Goal: Information Seeking & Learning: Find specific fact

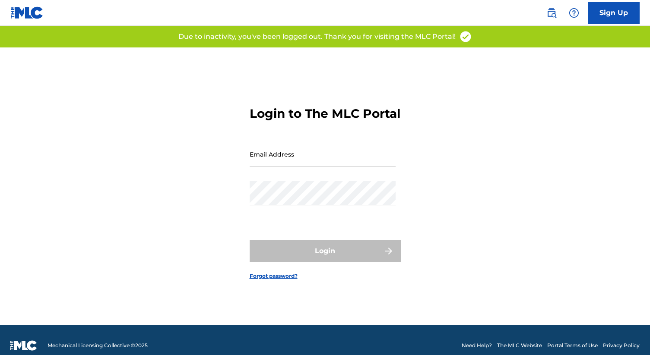
type input "[PERSON_NAME][EMAIL_ADDRESS][DOMAIN_NAME]"
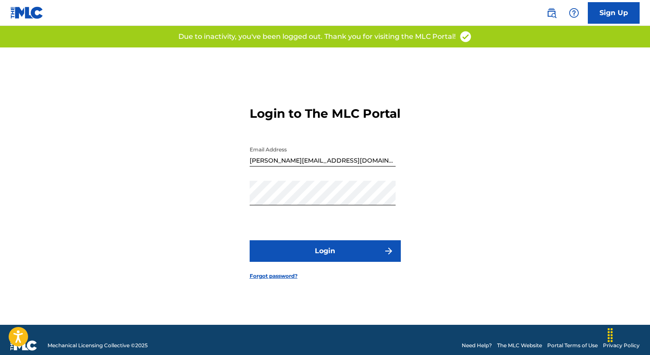
click at [249, 240] on button "Login" at bounding box center [324, 251] width 151 height 22
click at [335, 256] on button "Login" at bounding box center [324, 251] width 151 height 22
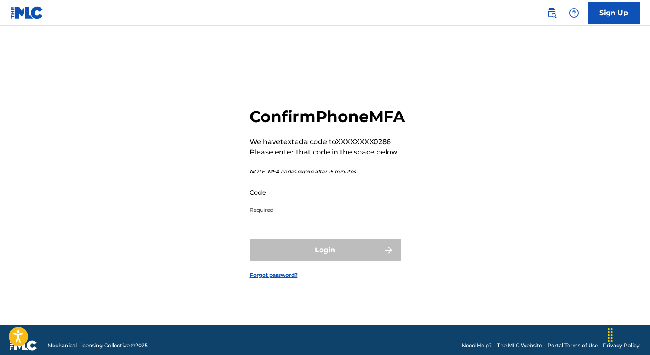
click at [319, 205] on input "Code" at bounding box center [322, 192] width 146 height 25
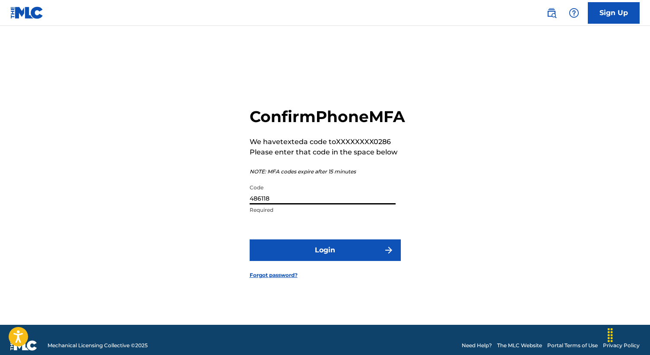
type input "486118"
click at [249, 240] on button "Login" at bounding box center [324, 251] width 151 height 22
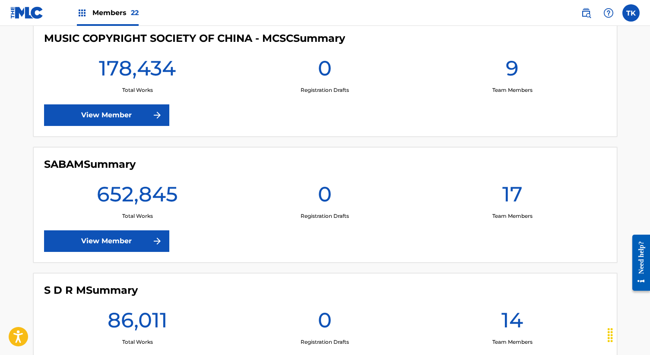
scroll to position [2397, 0]
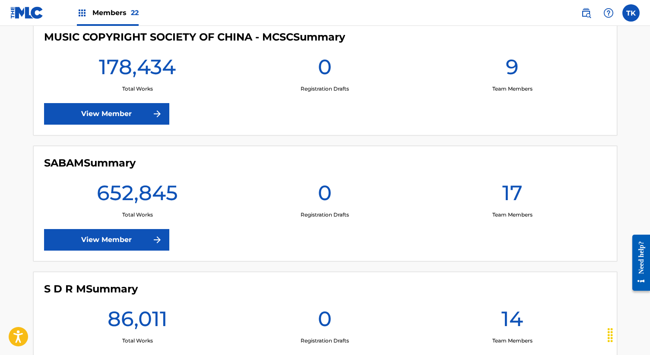
click at [161, 241] on img at bounding box center [157, 240] width 10 height 10
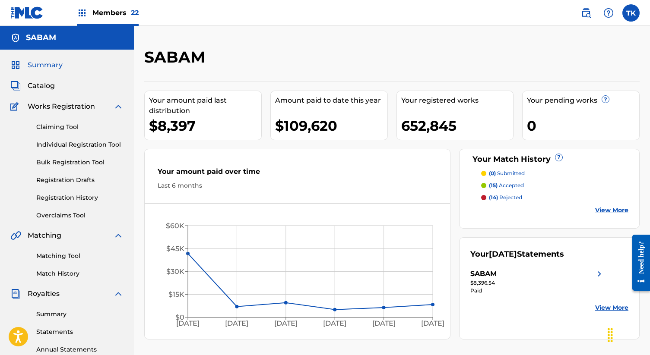
click at [81, 193] on div "Claiming Tool Individual Registration Tool Bulk Registration Tool Registration …" at bounding box center [66, 166] width 113 height 108
click at [81, 193] on link "Registration History" at bounding box center [79, 197] width 87 height 9
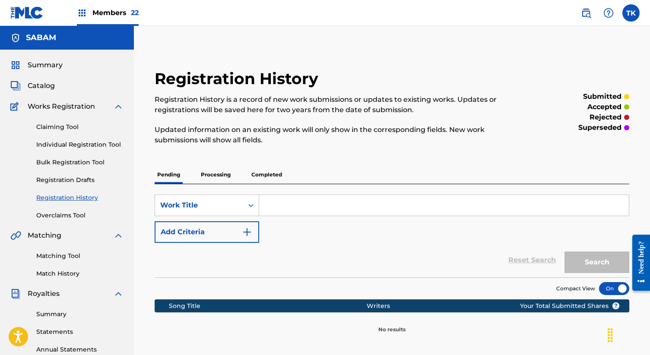
click at [266, 168] on p "Completed" at bounding box center [267, 175] width 36 height 18
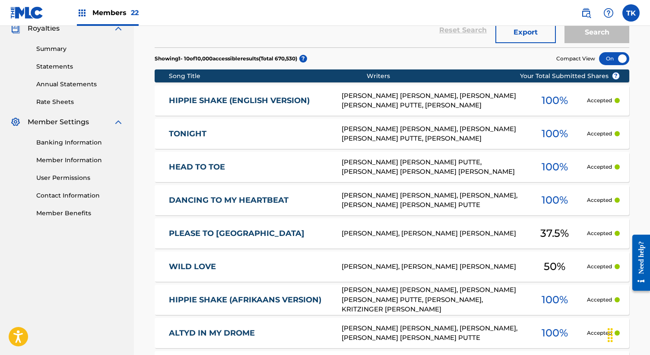
scroll to position [269, 0]
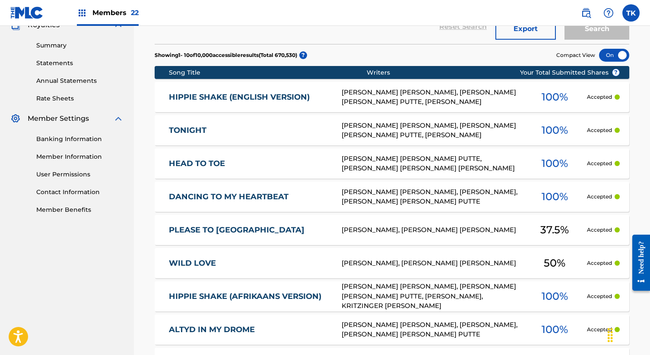
click at [581, 9] on img at bounding box center [586, 13] width 10 height 10
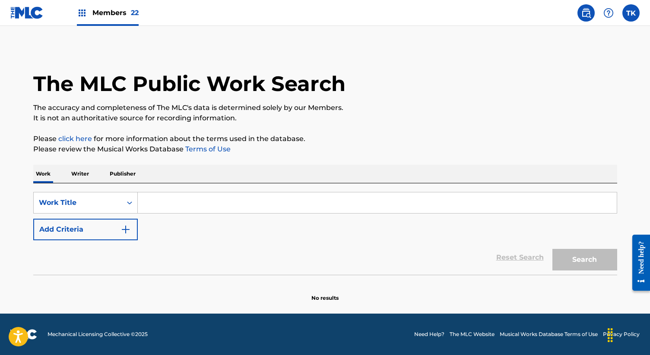
click at [165, 199] on input "Search Form" at bounding box center [377, 203] width 479 height 21
paste input "TO THE EDGE OF THE WORLD"
click at [104, 241] on div "Reset Search Search" at bounding box center [325, 257] width 584 height 35
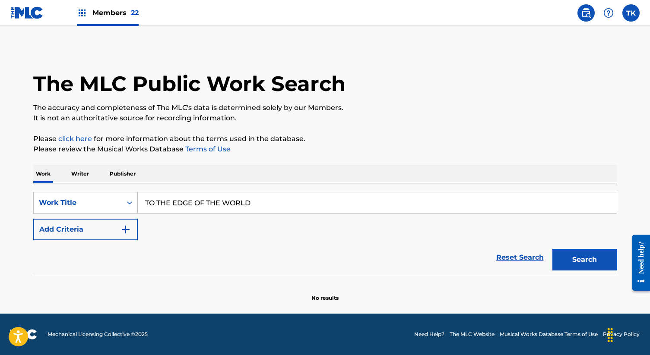
click at [106, 222] on button "Add Criteria" at bounding box center [85, 230] width 104 height 22
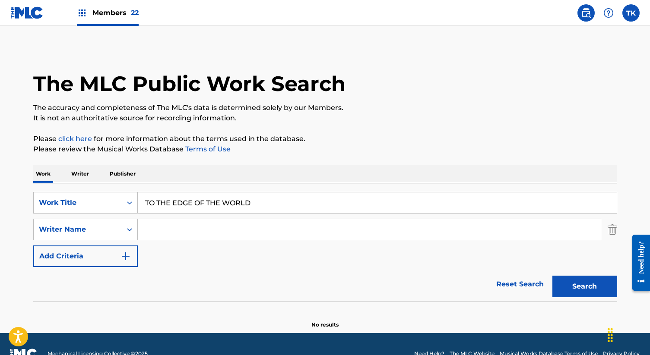
click at [294, 211] on input "TO THE EDGE OF THE WORLD" at bounding box center [377, 203] width 479 height 21
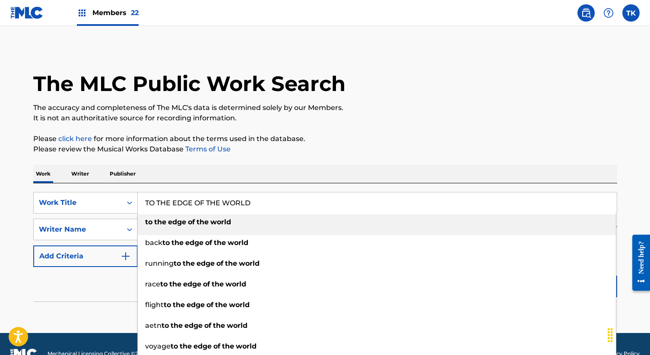
type input "TO THE EDGE OF THE WORLD"
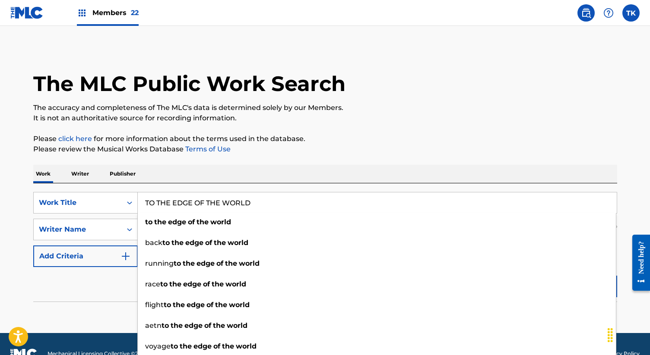
click at [305, 139] on p "Please click here for more information about the terms used in the database." at bounding box center [325, 139] width 584 height 10
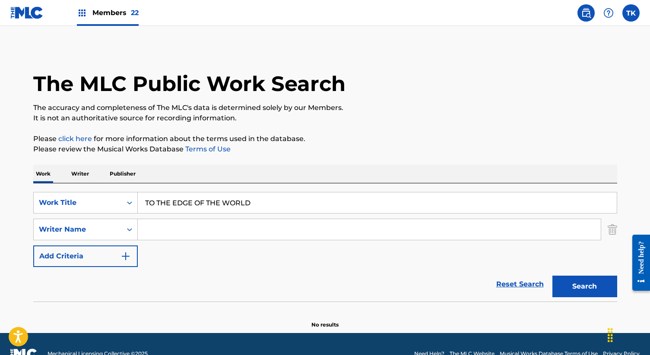
click at [287, 227] on input "Search Form" at bounding box center [369, 229] width 463 height 21
paste input "DIRK REMI BROSSE"
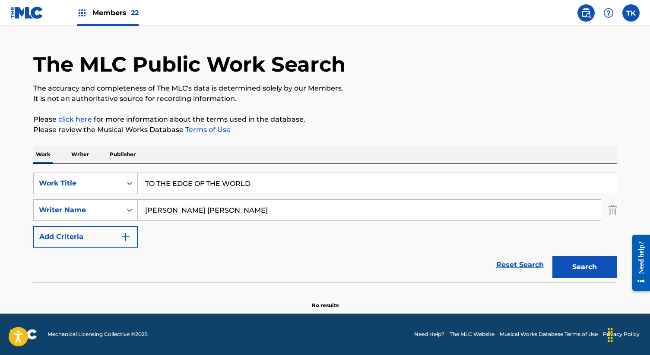
type input "DIRK REMI BROSSE"
click at [591, 278] on div "Search" at bounding box center [582, 265] width 69 height 35
click at [590, 270] on button "Search" at bounding box center [584, 267] width 65 height 22
drag, startPoint x: 590, startPoint y: 270, endPoint x: 543, endPoint y: 270, distance: 47.0
click at [585, 270] on div "Search" at bounding box center [582, 265] width 69 height 35
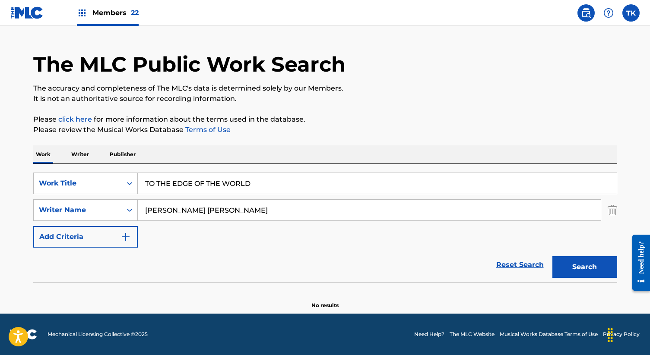
click at [234, 216] on input "DIRK REMI BROSSE" at bounding box center [369, 210] width 463 height 21
click at [562, 247] on div "SearchWithCriteria466cb04f-8349-4d4c-9e46-e75b7751ceaf Work Title TO THE EDGE O…" at bounding box center [325, 210] width 584 height 75
click at [565, 264] on button "Search" at bounding box center [584, 267] width 65 height 22
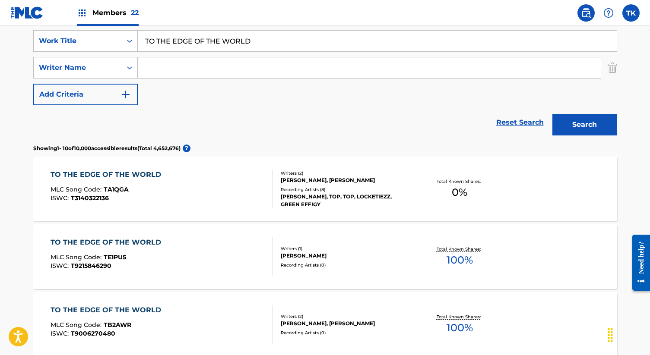
scroll to position [182, 0]
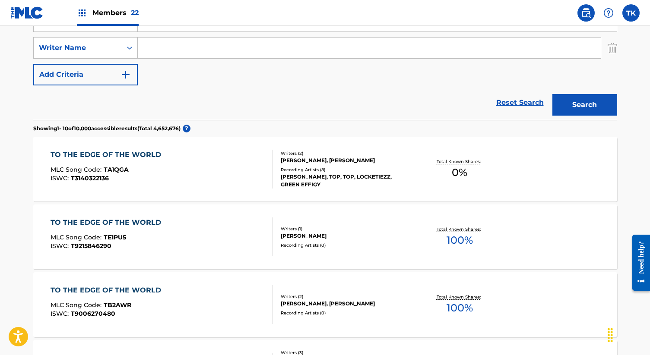
click at [293, 307] on div "Writers ( 2 ) DIRK BROSSE, STIJN CONINX Recording Artists ( 0 )" at bounding box center [341, 305] width 139 height 23
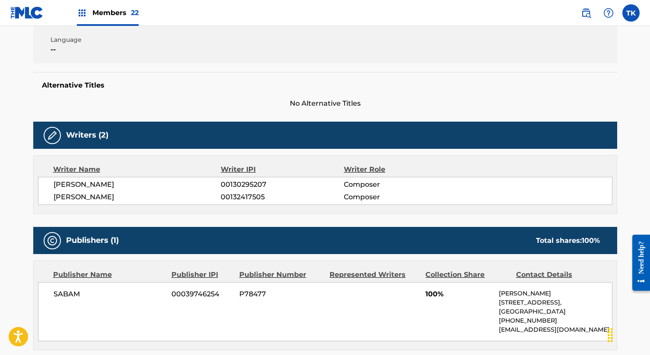
scroll to position [84, 0]
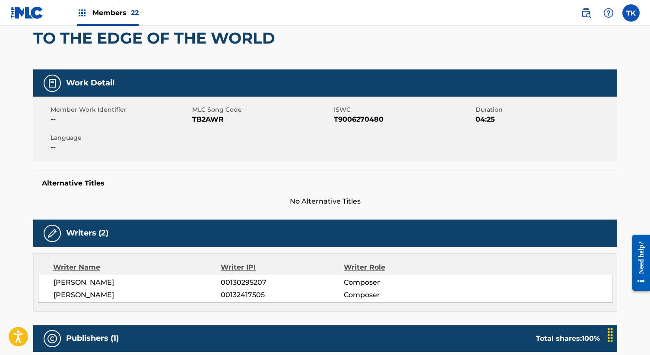
click at [275, 212] on div "Work Detail Member Work Identifier -- MLC Song Code TB2AWR ISWC T9006270480 Dur…" at bounding box center [325, 292] width 584 height 447
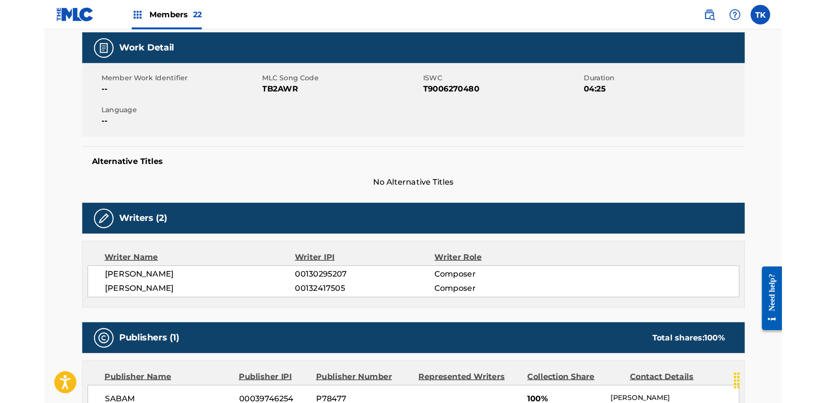
scroll to position [98, 0]
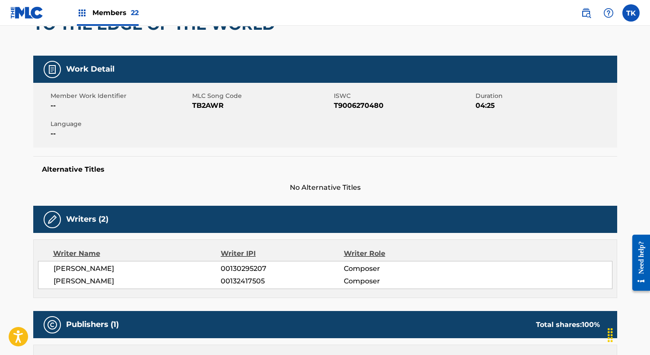
click at [345, 107] on span "T9006270480" at bounding box center [403, 106] width 139 height 10
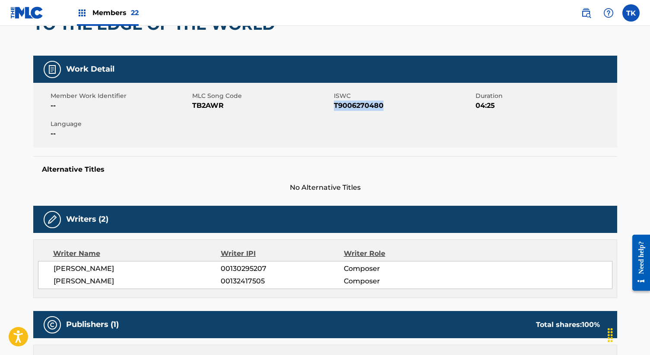
click at [345, 107] on span "T9006270480" at bounding box center [403, 106] width 139 height 10
copy span "T9006270480"
